Goal: Download file/media

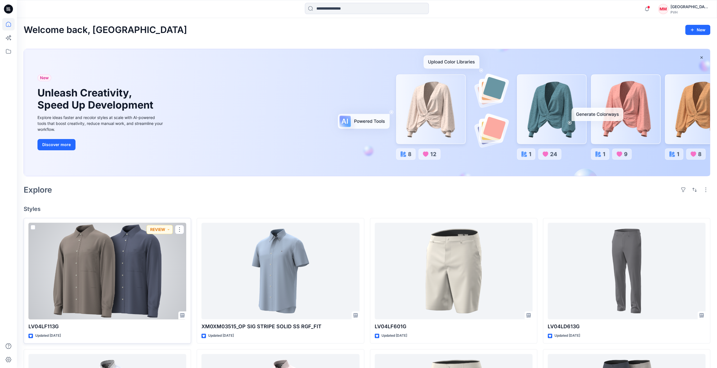
click at [118, 268] on div at bounding box center [107, 271] width 158 height 97
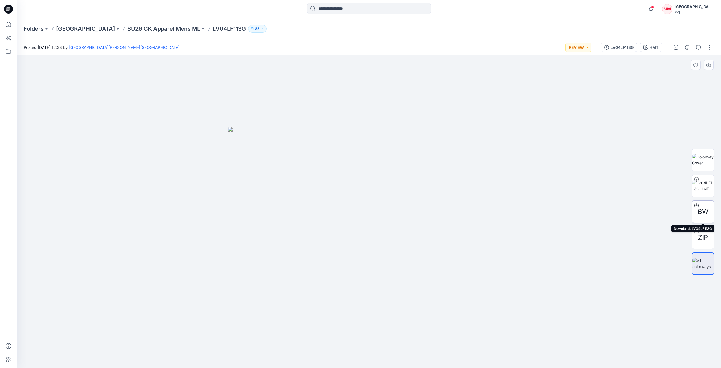
click at [696, 206] on icon at bounding box center [696, 205] width 5 height 5
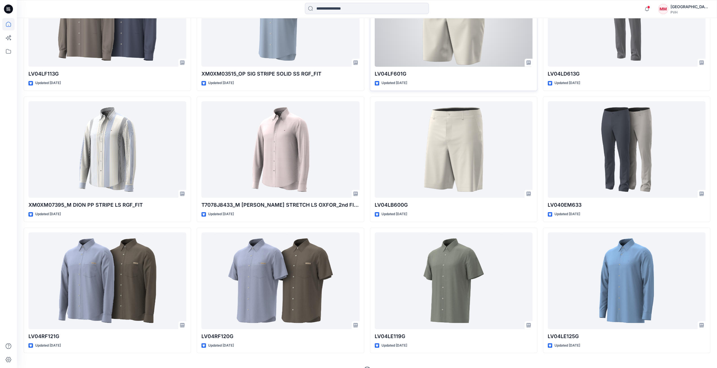
scroll to position [254, 0]
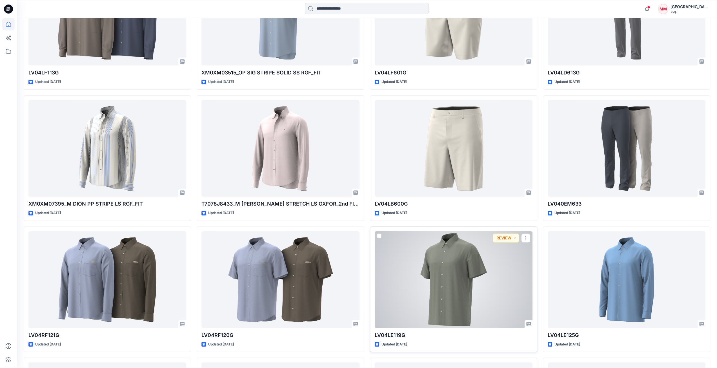
click at [455, 259] on div at bounding box center [454, 279] width 158 height 97
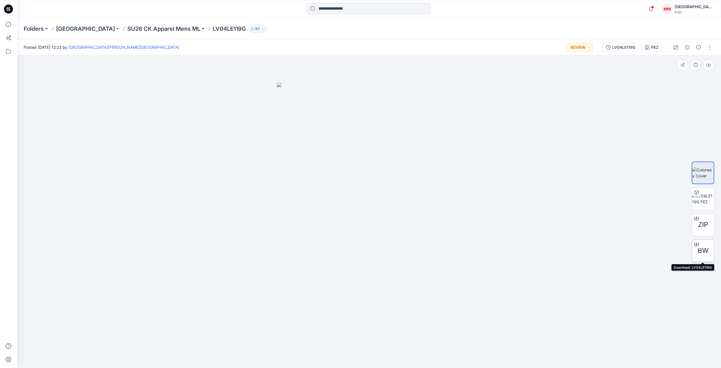
click at [697, 244] on icon at bounding box center [697, 243] width 2 height 3
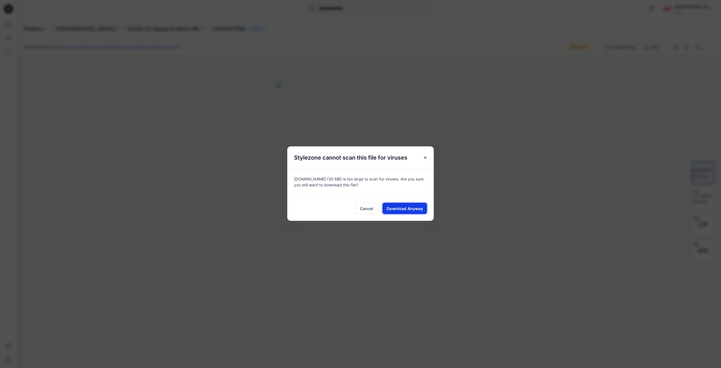
click at [409, 210] on span "Download Anyway" at bounding box center [405, 208] width 36 height 6
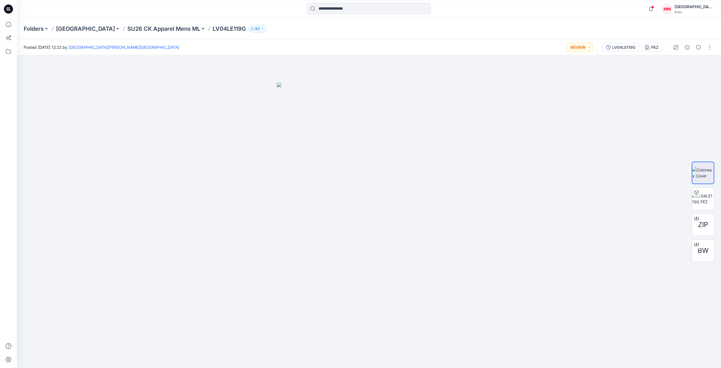
click at [30, 29] on p "Folders" at bounding box center [34, 29] width 20 height 8
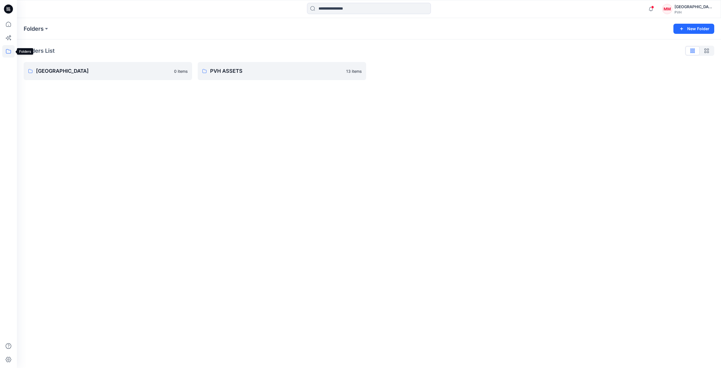
click at [7, 52] on icon at bounding box center [8, 51] width 12 height 12
click at [38, 41] on div at bounding box center [53, 43] width 64 height 11
click at [37, 54] on p "Collections" at bounding box center [42, 55] width 21 height 7
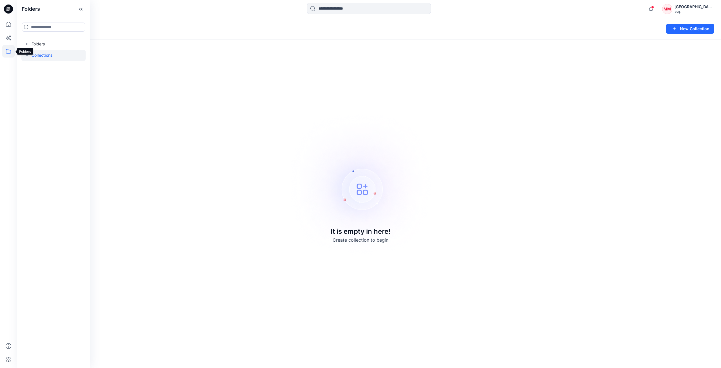
click at [10, 50] on icon at bounding box center [8, 51] width 12 height 12
click at [8, 26] on icon at bounding box center [8, 24] width 12 height 12
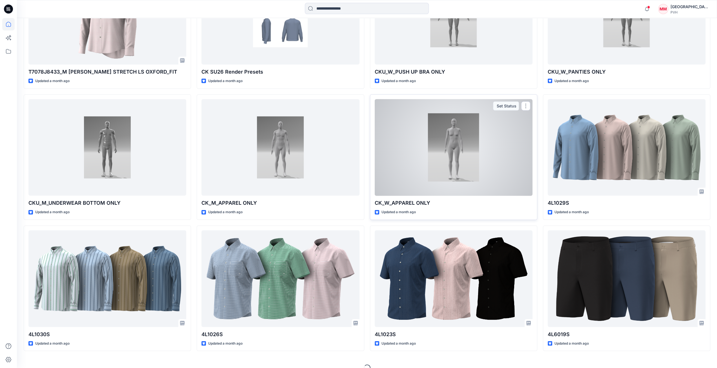
scroll to position [1443, 0]
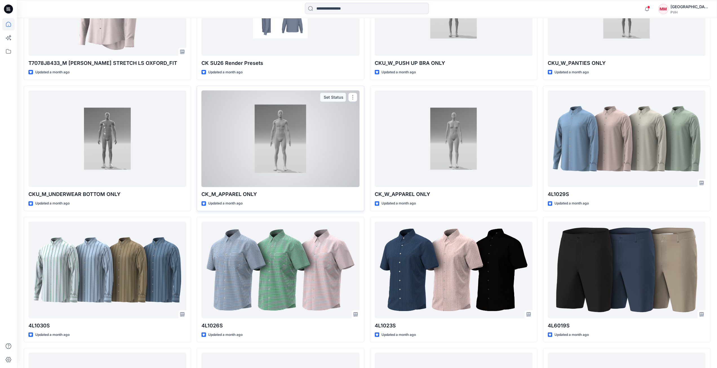
click at [283, 129] on div at bounding box center [280, 138] width 158 height 97
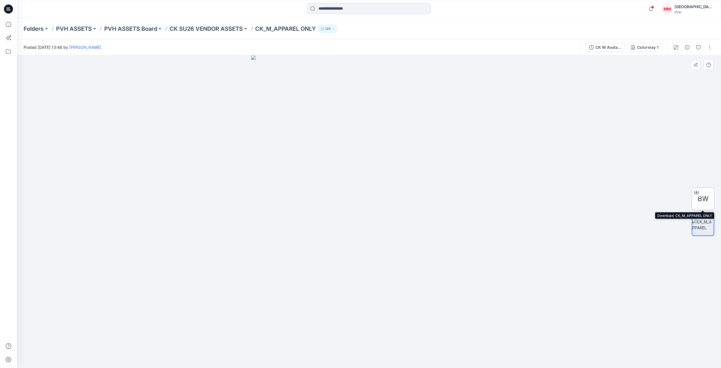
click at [696, 192] on icon at bounding box center [696, 192] width 5 height 5
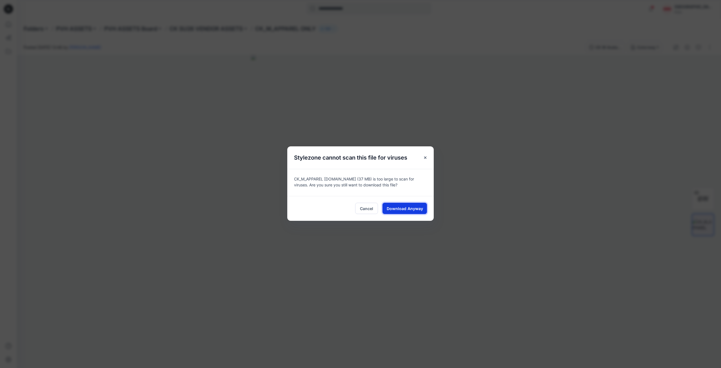
click at [406, 208] on span "Download Anyway" at bounding box center [405, 208] width 36 height 6
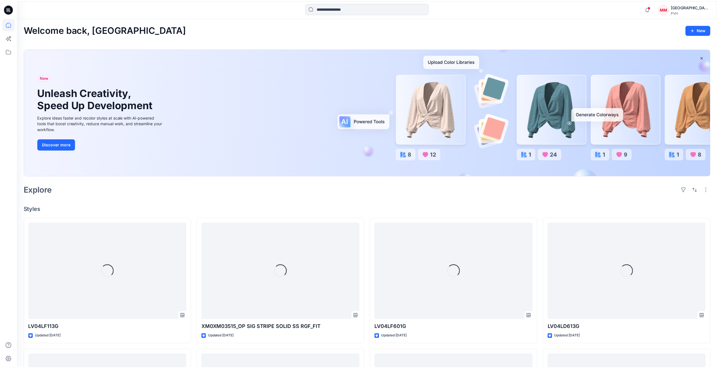
scroll to position [1443, 0]
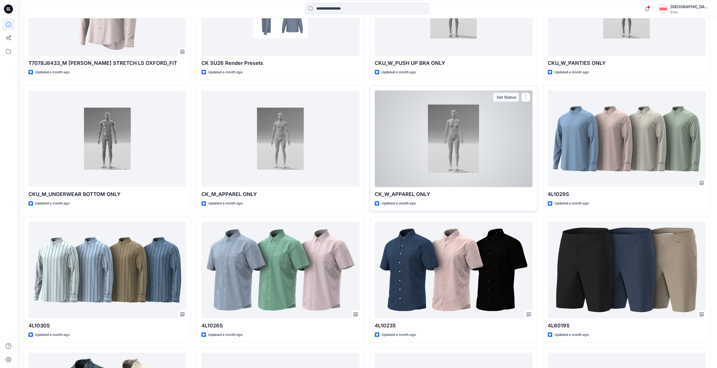
click at [462, 137] on div at bounding box center [454, 138] width 158 height 97
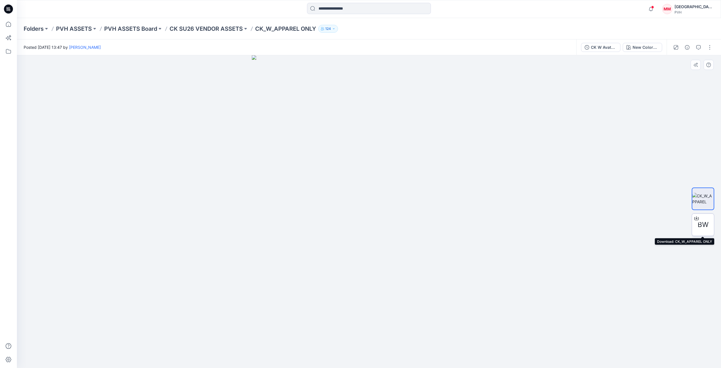
click at [698, 218] on icon at bounding box center [697, 217] width 2 height 3
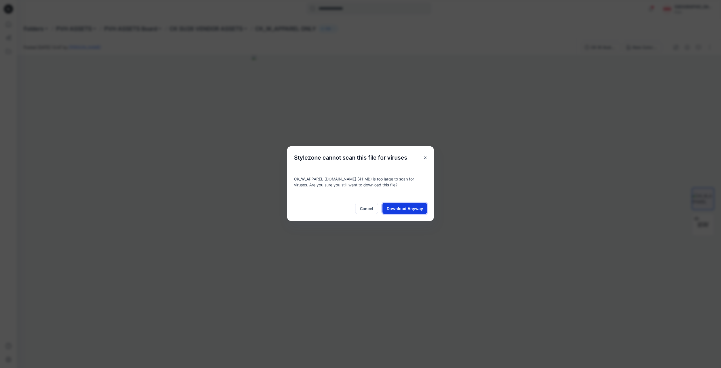
click at [408, 209] on span "Download Anyway" at bounding box center [405, 208] width 36 height 6
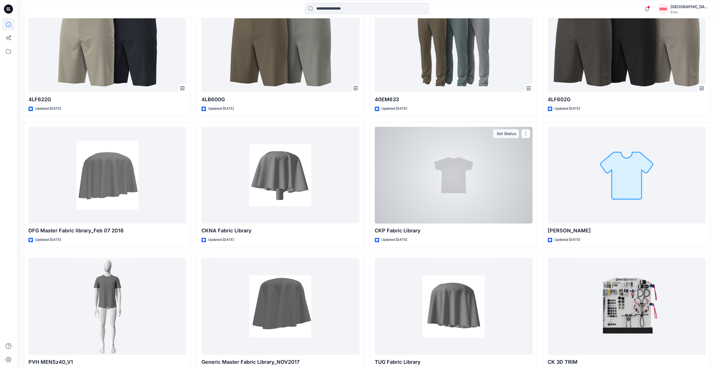
scroll to position [4475, 0]
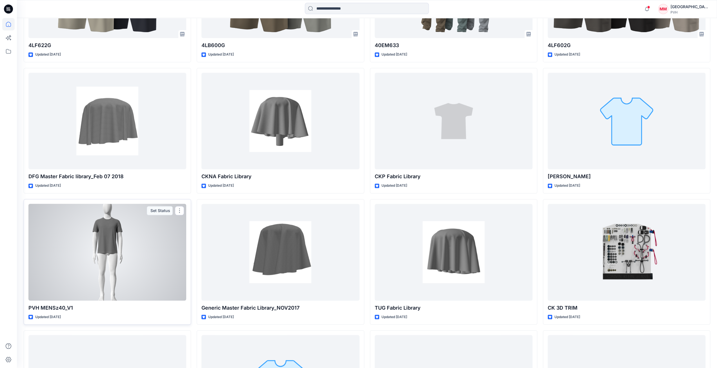
click at [115, 240] on div at bounding box center [107, 252] width 158 height 97
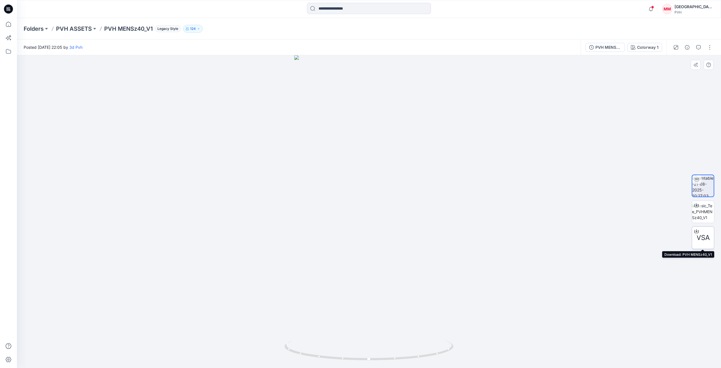
click at [696, 230] on icon at bounding box center [696, 231] width 5 height 5
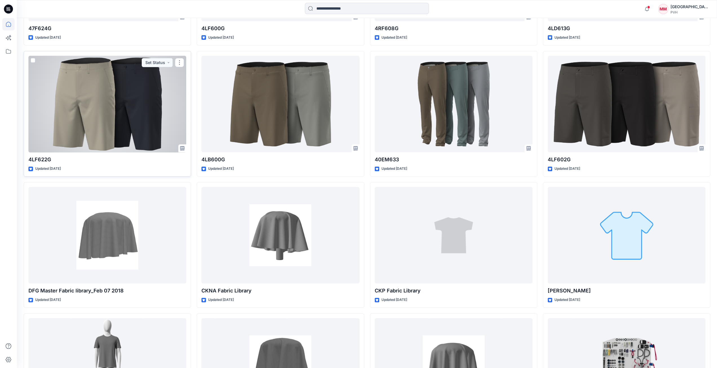
scroll to position [4502, 0]
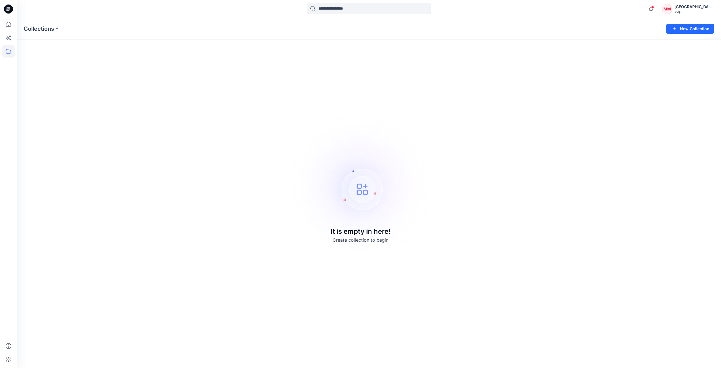
click at [10, 8] on icon at bounding box center [9, 8] width 3 height 0
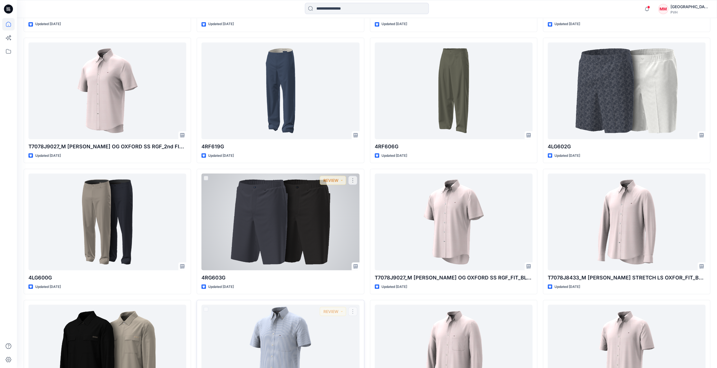
scroll to position [902, 0]
